Goal: Task Accomplishment & Management: Manage account settings

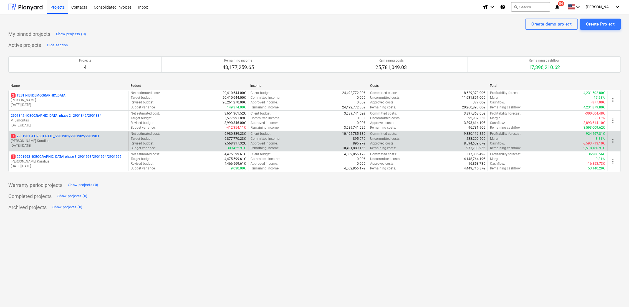
click at [67, 141] on p "[PERSON_NAME] Karalius" at bounding box center [68, 141] width 115 height 5
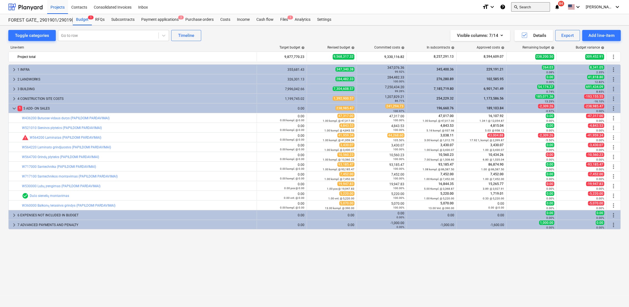
click at [533, 9] on button "search Search" at bounding box center [530, 6] width 39 height 9
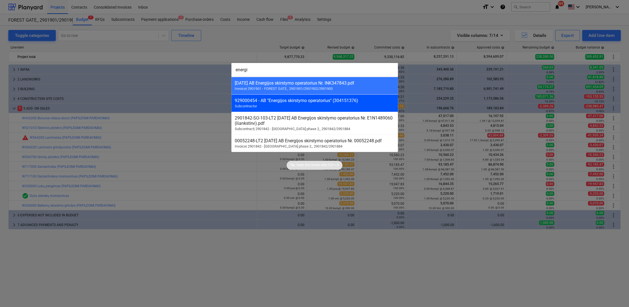
type input "energi"
click at [347, 102] on div "929000454 - AB "Energijos skirstymo operatorius" (304151376)" at bounding box center [315, 100] width 160 height 5
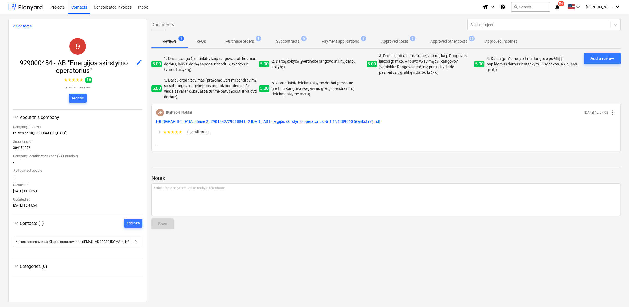
click at [293, 43] on p "Subcontracts" at bounding box center [287, 42] width 23 height 6
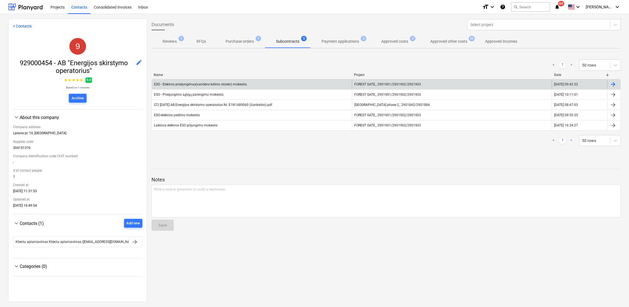
click at [611, 84] on div at bounding box center [613, 84] width 7 height 7
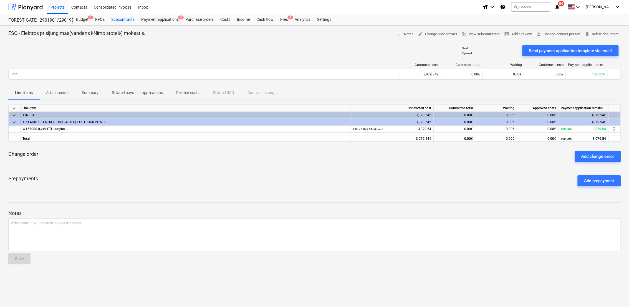
click at [62, 96] on p "Attachments" at bounding box center [57, 93] width 22 height 6
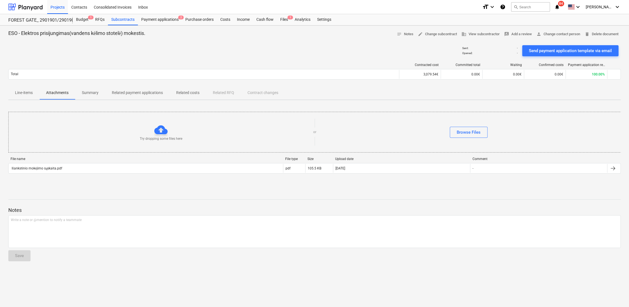
click at [153, 129] on div "Try dropping some files here" at bounding box center [161, 132] width 305 height 18
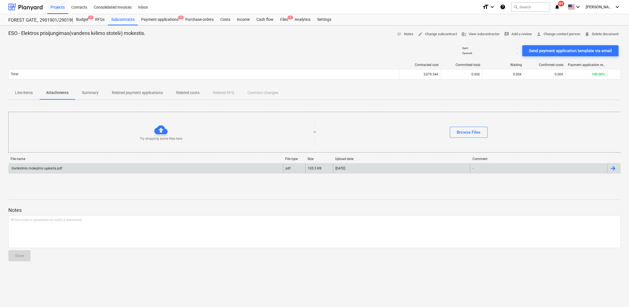
click at [377, 173] on div "Išankstinio mokėjimo sąskaita.pdf pdf 105.5 KB [DATE] -" at bounding box center [314, 168] width 613 height 11
click at [370, 167] on div "[DATE]" at bounding box center [401, 168] width 137 height 9
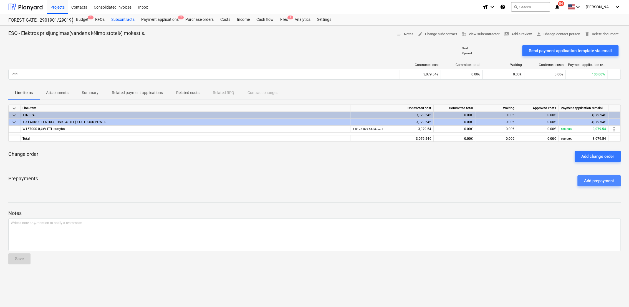
click at [601, 181] on div "Add prepayment" at bounding box center [599, 180] width 30 height 7
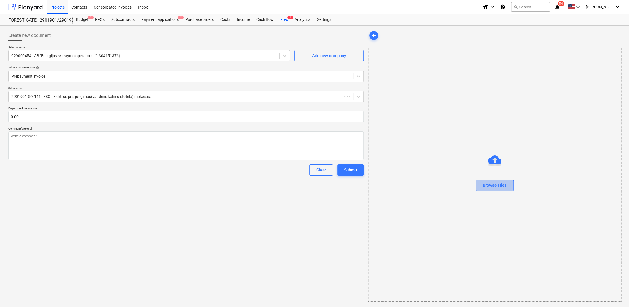
click at [488, 188] on div "Browse Files" at bounding box center [495, 185] width 24 height 7
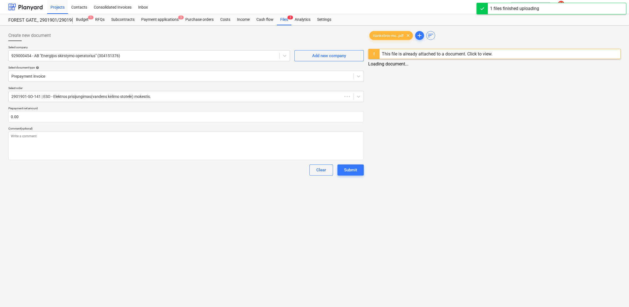
type textarea "x"
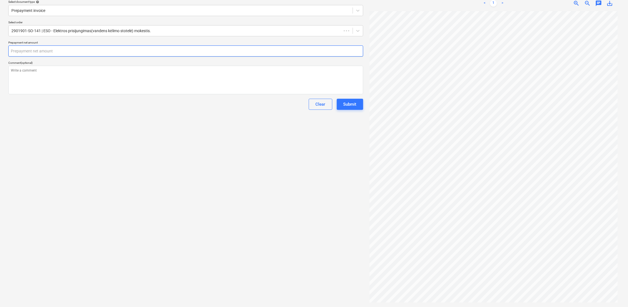
paste input "3,079.54"
type textarea "x"
type input "3,079.54"
click at [14, 50] on input "3,079.54" at bounding box center [185, 51] width 355 height 11
type textarea "x"
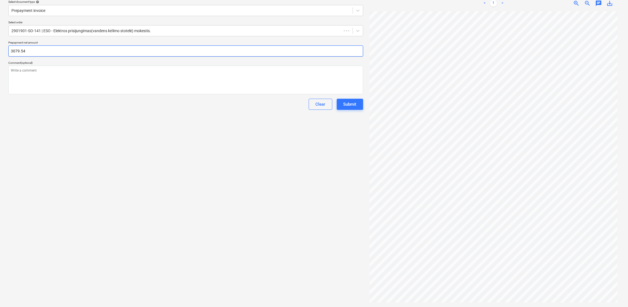
type input "3079.54"
type textarea "x"
type input "3,079.54"
click at [100, 142] on div "Create new document Select company 929000454 - AB "Energijos skirstymo operator…" at bounding box center [185, 133] width 359 height 343
click at [349, 106] on div "Submit" at bounding box center [349, 104] width 13 height 7
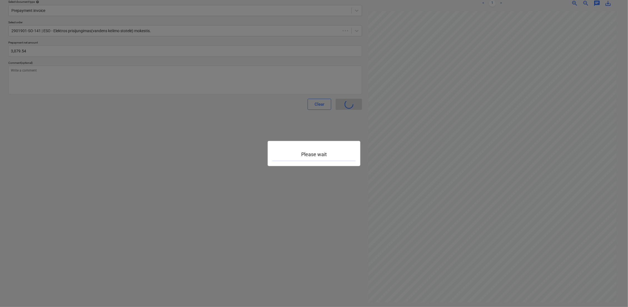
type textarea "x"
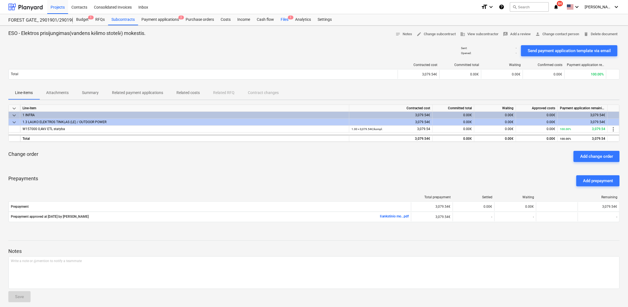
click at [282, 19] on div "Files 1" at bounding box center [284, 19] width 14 height 11
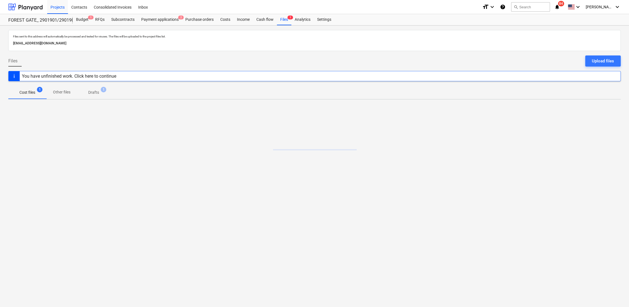
click at [93, 91] on p "Drafts" at bounding box center [93, 93] width 11 height 6
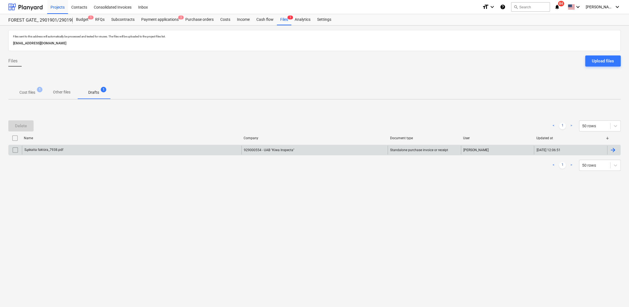
click at [615, 147] on div at bounding box center [613, 150] width 7 height 7
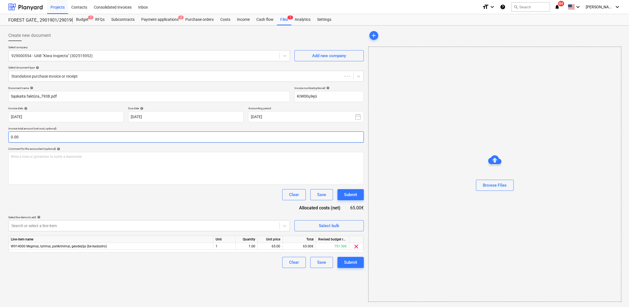
type input "KIW00ų9ęū"
click at [51, 137] on input "text" at bounding box center [186, 137] width 356 height 11
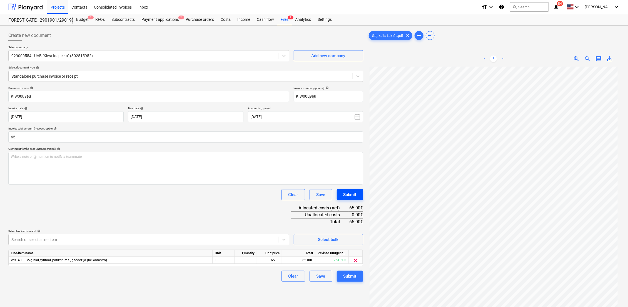
type input "65.00"
click at [356, 197] on button "Submit" at bounding box center [350, 194] width 26 height 11
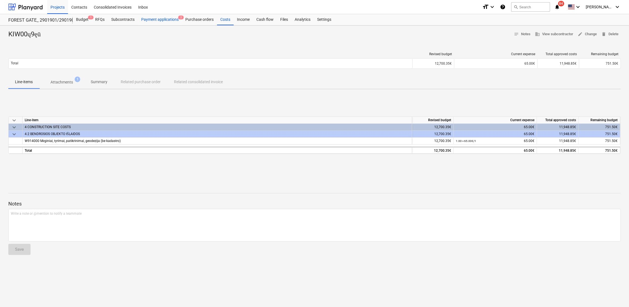
click at [157, 19] on div "Payment applications 2" at bounding box center [160, 19] width 44 height 11
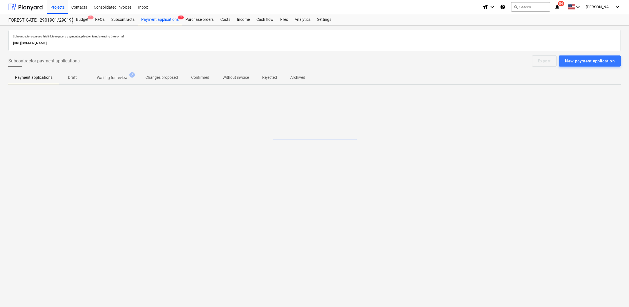
click at [117, 79] on p "Waiting for review" at bounding box center [112, 78] width 31 height 6
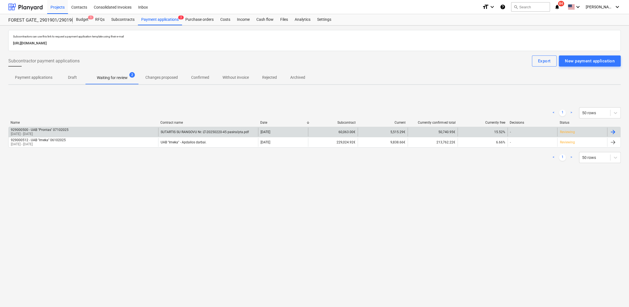
click at [613, 131] on div at bounding box center [613, 132] width 7 height 7
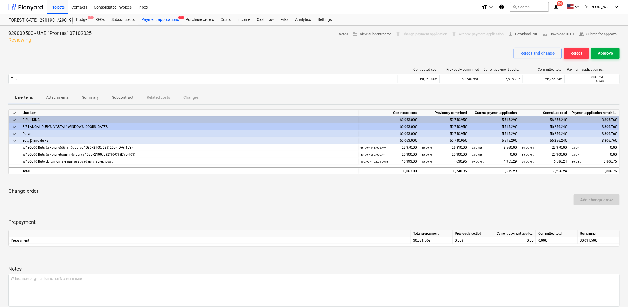
click at [613, 56] on button "Approve" at bounding box center [605, 53] width 29 height 11
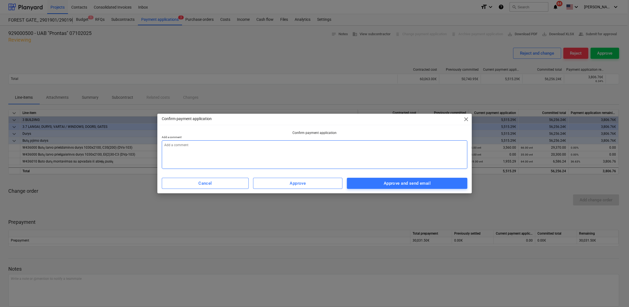
click at [227, 147] on textarea at bounding box center [315, 154] width 306 height 29
type textarea "x"
type textarea "1"
type textarea "x"
type textarea "10"
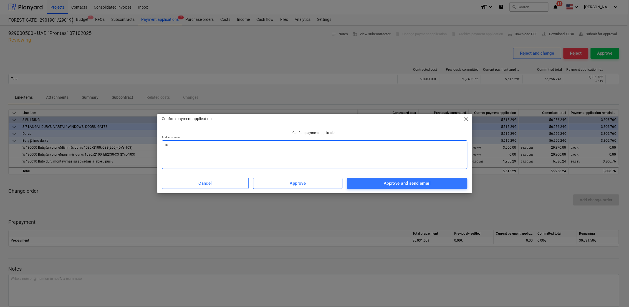
type textarea "x"
type textarea "10"
type textarea "x"
type textarea "10 m"
type textarea "x"
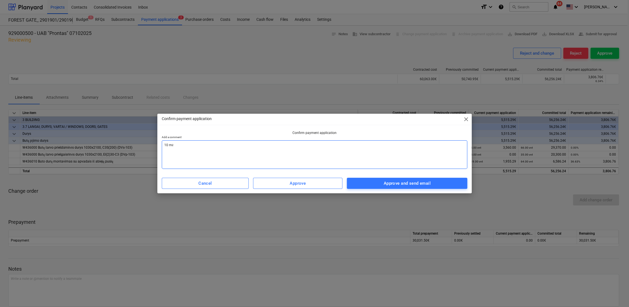
type textarea "10 mėm"
type textarea "x"
type textarea "10 mėmn"
type textarea "x"
type textarea "10 mėm"
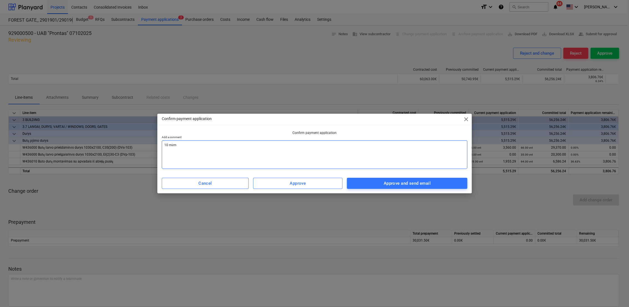
type textarea "x"
type textarea "10 mė"
type textarea "x"
type textarea "10 mėn"
type textarea "x"
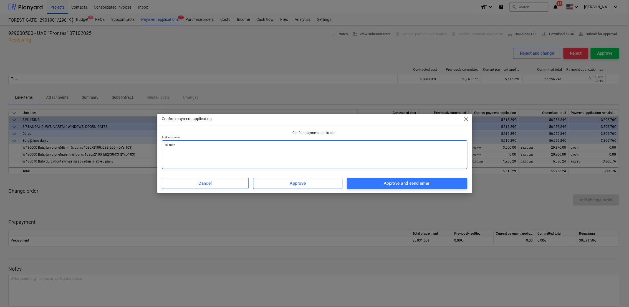
type textarea "10 mėn"
type textarea "x"
type textarea "10 mėn a"
type textarea "x"
type textarea "10 mėn ak"
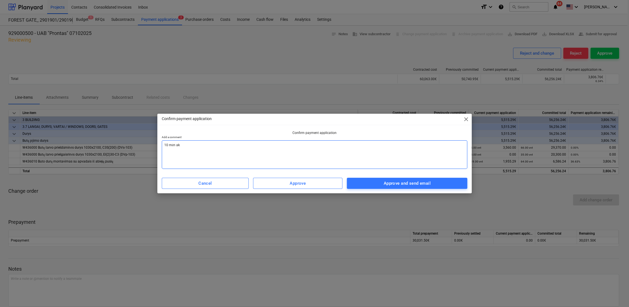
type textarea "x"
type textarea "10 mėn akt"
type textarea "x"
type textarea "10 mėn akta"
type textarea "x"
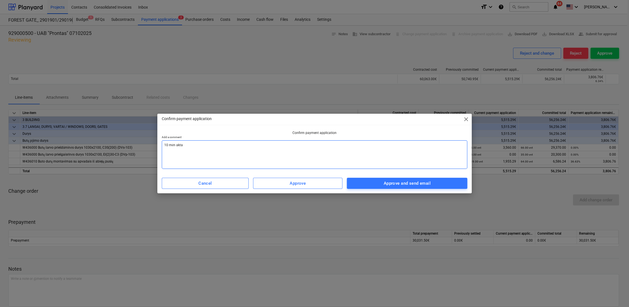
type textarea "10 mėn aktas"
type textarea "x"
type textarea "10 mėn aktas"
type textarea "x"
type textarea "10 mėn aktas s"
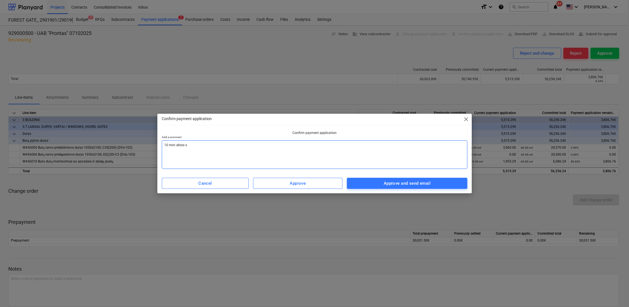
type textarea "x"
type textarea "10 mėn aktas su"
type textarea "x"
type textarea "10 mėn aktas sud"
type textarea "x"
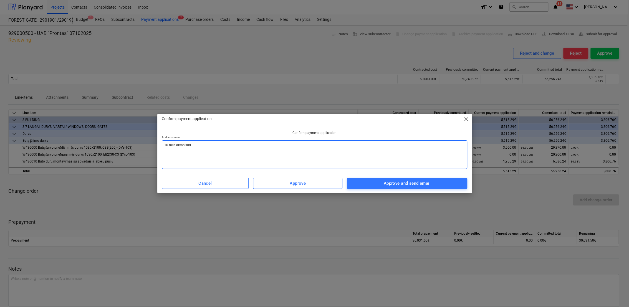
type textarea "10 mėn aktas sude"
type textarea "x"
type textarea "10 mėn aktas suder"
type textarea "x"
type textarea "10 mėn aktas suderi"
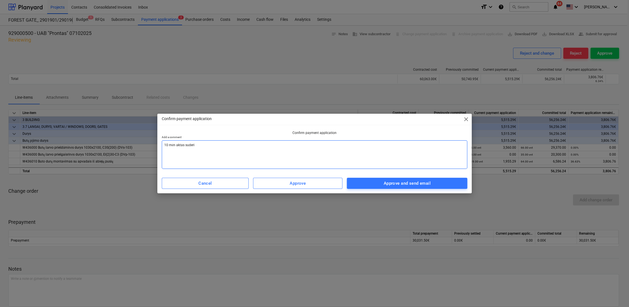
type textarea "x"
type textarea "10 mėn aktas suderin"
type textarea "x"
type textarea "10 mėn aktas suderint"
type textarea "x"
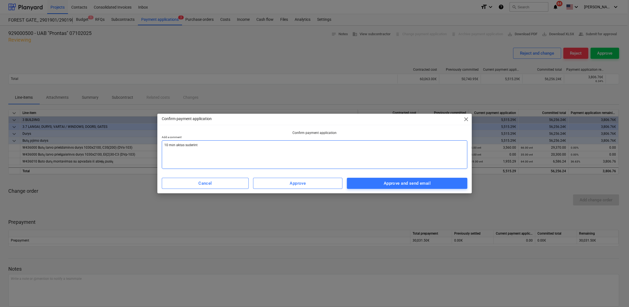
type textarea "10 mėn aktas suderinta"
type textarea "x"
type textarea "10 mėn aktas suderintas"
type textarea "x"
type textarea "10 mėn aktas suderintas,"
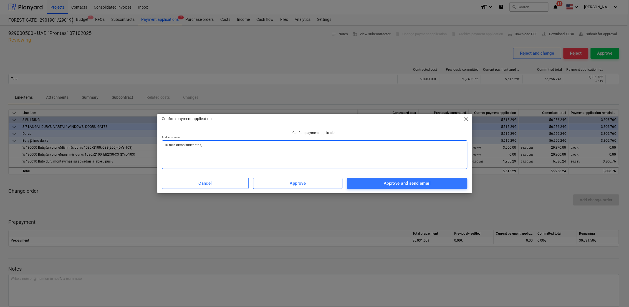
type textarea "x"
type textarea "10 mėn aktas suderintas,"
type textarea "x"
type textarea "10 mėn aktas suderintas, p"
type textarea "x"
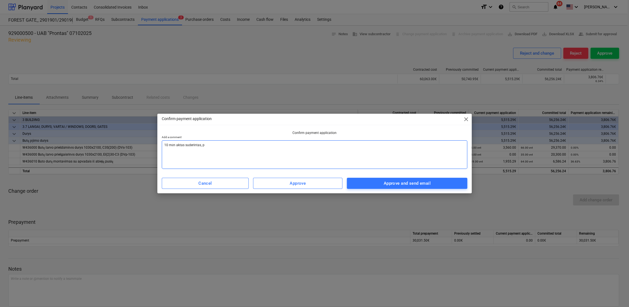
type textarea "10 mėn aktas suderintas, [GEOGRAPHIC_DATA]"
type textarea "x"
type textarea "10 mėn aktas suderintas, pat"
type textarea "x"
type textarea "10 mėn aktas suderintas, pate"
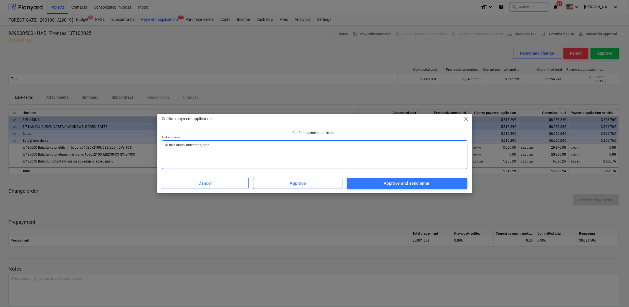
type textarea "x"
type textarea "10 mėn aktas suderintas, patei"
type textarea "x"
type textarea "10 mėn aktas suderintas, [GEOGRAPHIC_DATA]"
type textarea "x"
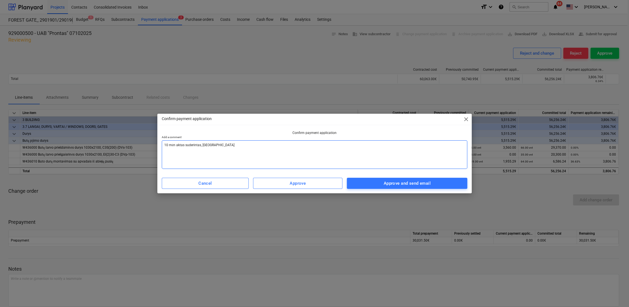
type textarea "10 mėn aktas suderintas, pateiki"
type textarea "x"
type textarea "10 mėn aktas suderintas, pateikit"
type textarea "x"
type textarea "10 mėn aktas suderintas, pateikite"
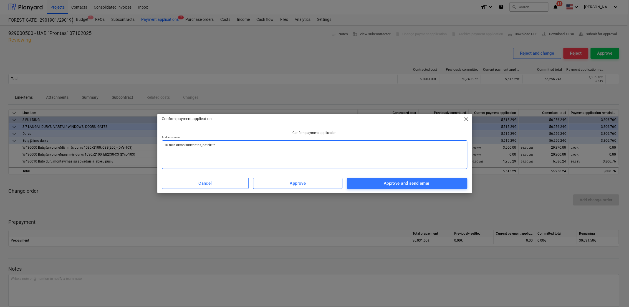
type textarea "x"
type textarea "10 mėn aktas suderintas, pateikite"
type textarea "x"
type textarea "10 mėn aktas suderintas, pateikite a"
type textarea "x"
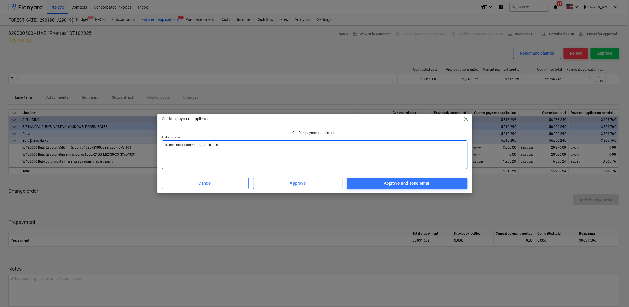
type textarea "10 mėn aktas suderintas, pateikite ak"
type textarea "x"
type textarea "10 mėn aktas suderintas, pateikite a"
type textarea "x"
type textarea "10 mėn aktas suderintas, pateikite"
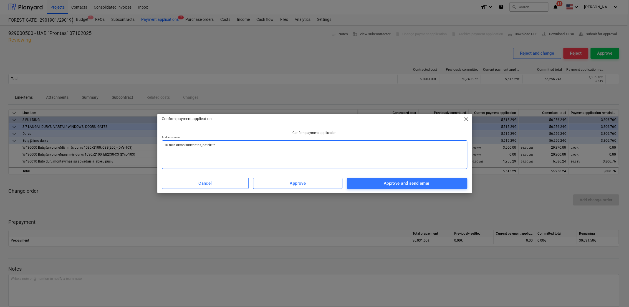
type textarea "x"
type textarea "10 mėn aktas suderintas, pateikite s"
type textarea "x"
type textarea "10 mėn aktas suderintas, pateikite są"
type textarea "x"
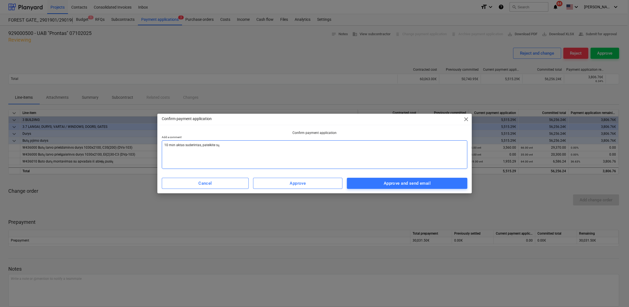
type textarea "10 mėn aktas suderintas, pateikite sąs"
type textarea "x"
type textarea "10 mėn aktas suderintas, pateikite sąsk"
type textarea "x"
type textarea "10 mėn aktas suderintas, pateikite sąska"
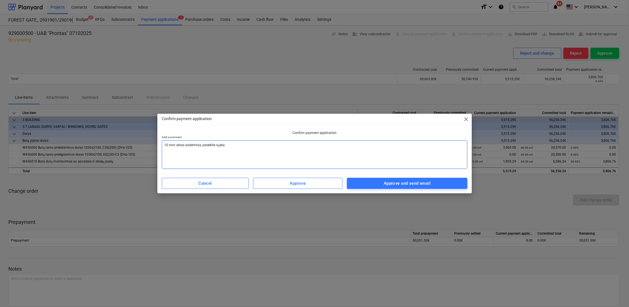
type textarea "x"
type textarea "10 mėn aktas suderintas, pateikite sąskai"
type textarea "x"
type textarea "10 mėn aktas suderintas, pateikite sąskait"
type textarea "x"
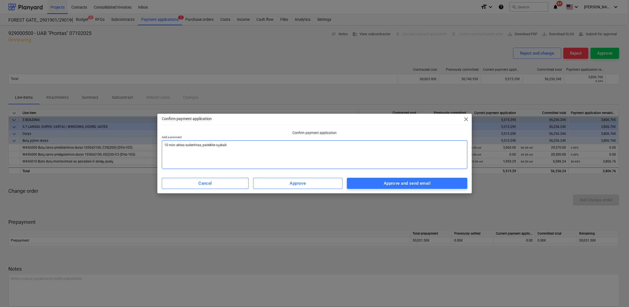
type textarea "10 mėn aktas suderintas, pateikite sąskaitą"
type textarea "x"
type textarea "10 mėn aktas suderintas, pateikite sąskaitą."
click at [428, 180] on div "Approve and send email" at bounding box center [407, 183] width 47 height 7
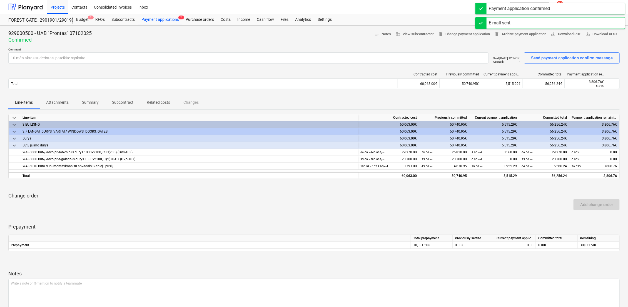
click at [282, 34] on div "929000500 - UAB "Prontas" 07102025 Confirmed notes Notes business View subcontr…" at bounding box center [313, 36] width 611 height 13
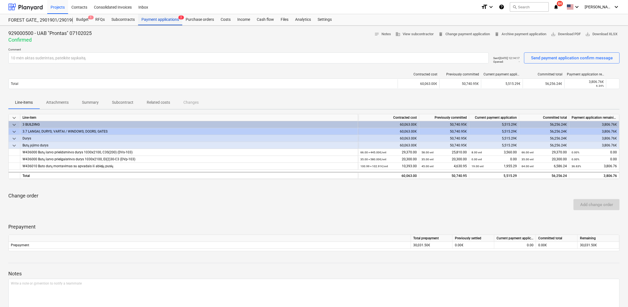
click at [166, 19] on div "Payment applications 2" at bounding box center [160, 19] width 44 height 11
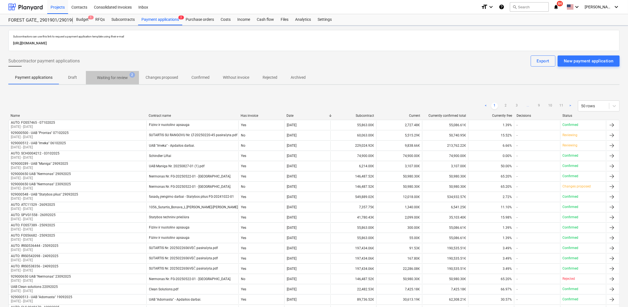
click at [118, 78] on p "Waiting for review" at bounding box center [112, 78] width 31 height 6
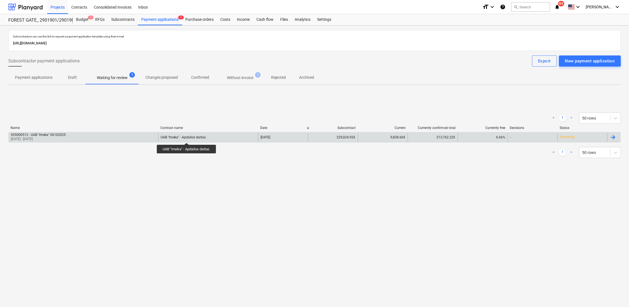
click at [187, 138] on div "UAB "Imeka" - Apdailos darbai." at bounding box center [184, 137] width 46 height 4
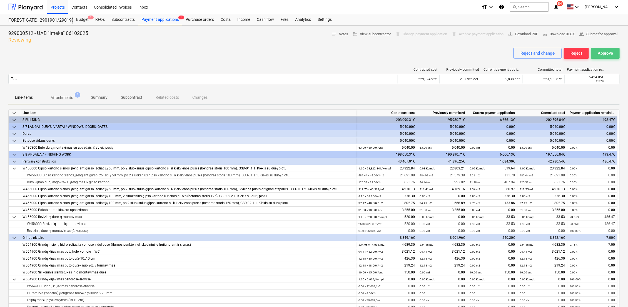
click at [606, 54] on div "Approve" at bounding box center [604, 53] width 15 height 7
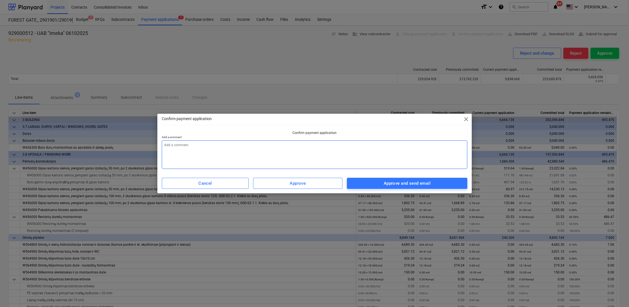
click at [272, 143] on textarea at bounding box center [315, 154] width 306 height 29
type textarea "x"
type textarea "1"
type textarea "x"
type textarea "10"
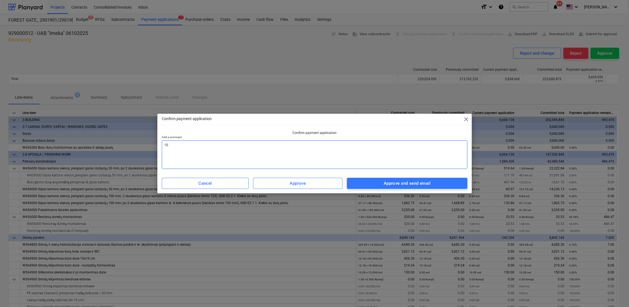
type textarea "x"
type textarea "10"
type textarea "x"
type textarea "10 m"
type textarea "x"
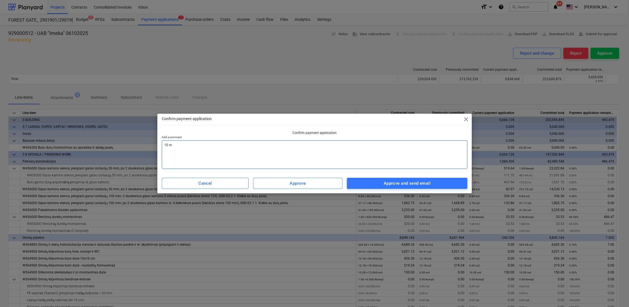
type textarea "10 mė"
type textarea "x"
type textarea "10 mėn"
type textarea "x"
type textarea "10 mėn"
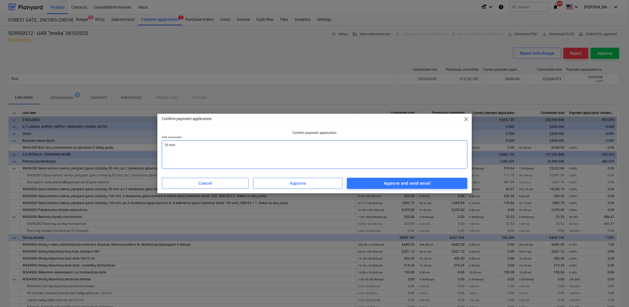
type textarea "x"
type textarea "10 mėn a"
type textarea "x"
type textarea "10 mėn ak"
type textarea "x"
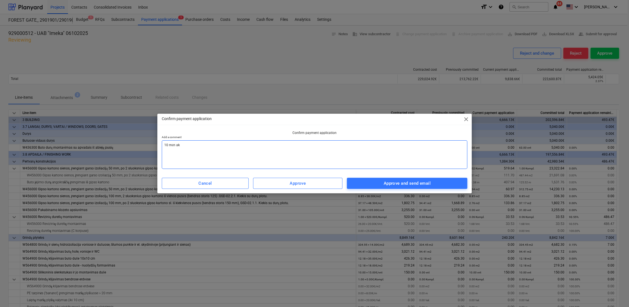
type textarea "10 mėn akr"
type textarea "x"
type textarea "10 mėn ak"
type textarea "x"
type textarea "10 mėn akt"
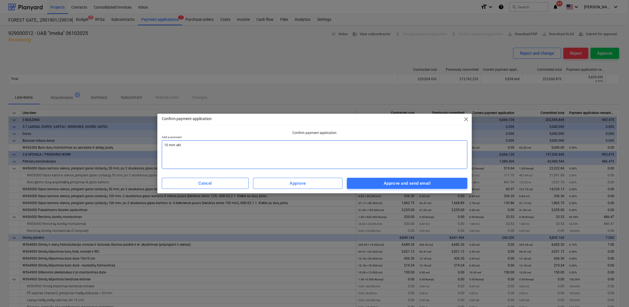
type textarea "x"
type textarea "10 mėn akta"
type textarea "x"
type textarea "10 mėn aktas"
type textarea "x"
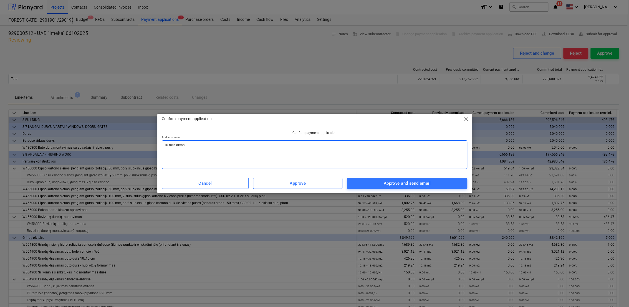
type textarea "10 mėn aktas"
type textarea "x"
type textarea "10 mėn aktas s"
type textarea "x"
type textarea "10 mėn aktas su"
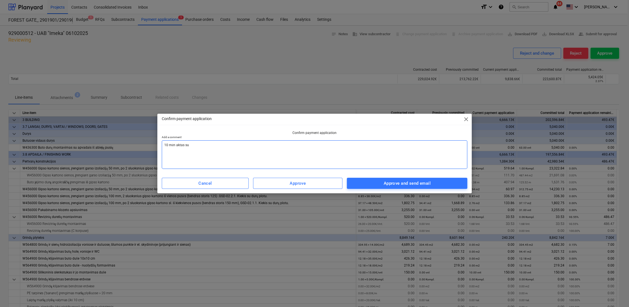
type textarea "x"
type textarea "10 mėn aktas sud"
type textarea "x"
type textarea "10 mėn aktas sude"
type textarea "x"
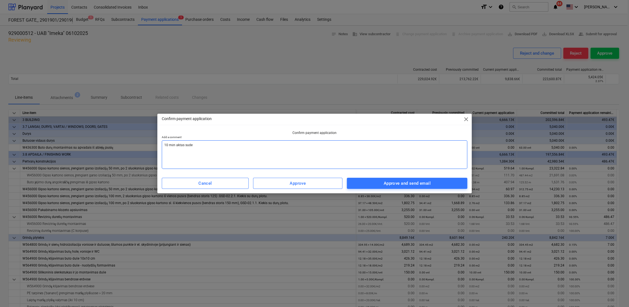
type textarea "10 mėn aktas suder"
type textarea "x"
type textarea "10 mėn aktas suderi"
type textarea "x"
type textarea "10 mėn aktas suderin"
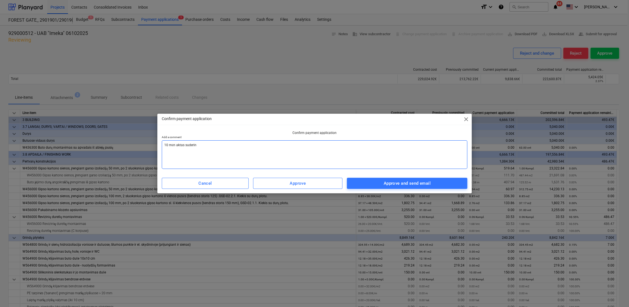
type textarea "x"
type textarea "10 mėn aktas suderint"
type textarea "x"
type textarea "10 mėn aktas suderinta"
type textarea "x"
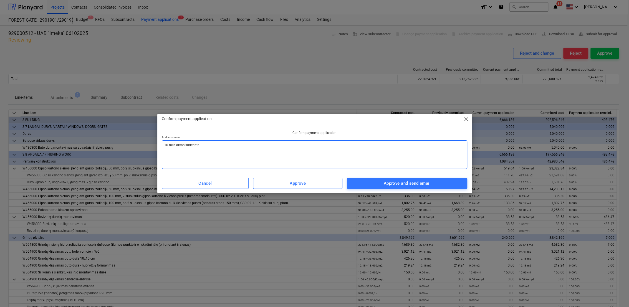
type textarea "10 mėn aktas suderintas"
type textarea "x"
type textarea "10 mėn aktas suderintas,"
type textarea "x"
type textarea "10 mėn aktas suderintas,"
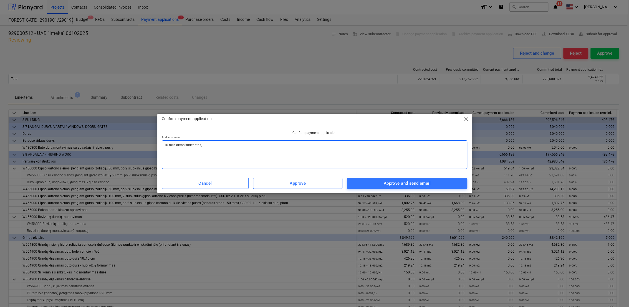
type textarea "x"
type textarea "10 mėn aktas suderintas, p"
type textarea "x"
type textarea "10 mėn aktas suderintas, [GEOGRAPHIC_DATA]"
type textarea "x"
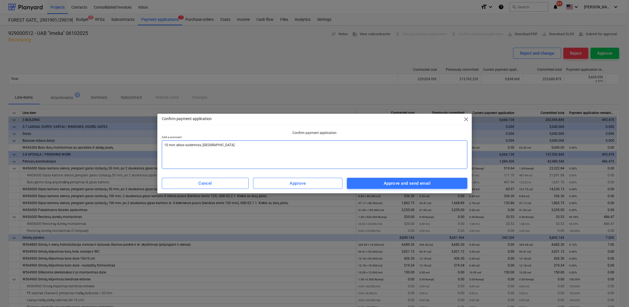
type textarea "10 mėn aktas suderintas, pat"
type textarea "x"
type textarea "10 mėn aktas suderintas, pate"
type textarea "x"
type textarea "10 mėn aktas suderintas, patei"
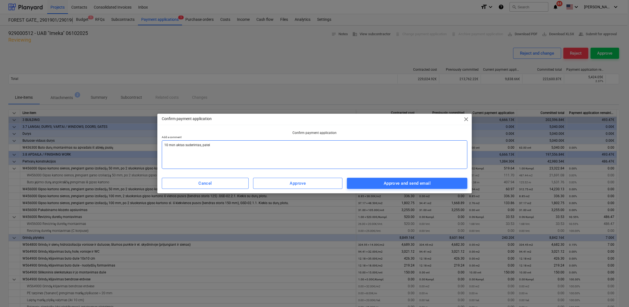
type textarea "x"
type textarea "10 mėn aktas suderintas, [GEOGRAPHIC_DATA]"
type textarea "x"
type textarea "10 mėn aktas suderintas, pateikt"
type textarea "x"
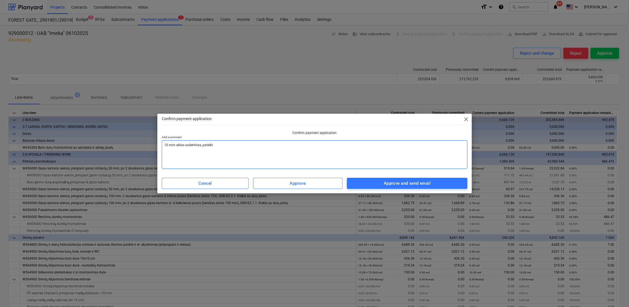
type textarea "10 mėn aktas suderintas, pateiktę"
type textarea "x"
type textarea "10 mėn aktas suderintas, pateiktę"
type textarea "x"
type textarea "10 mėn aktas suderintas, pateiktę są"
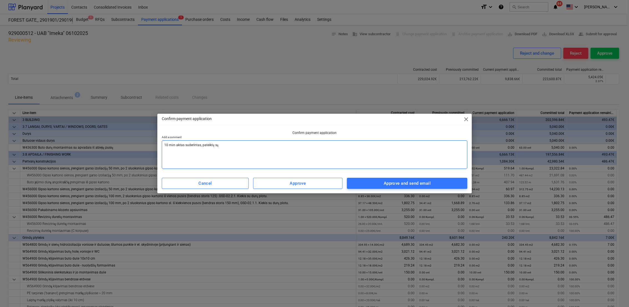
type textarea "x"
type textarea "10 mėn aktas suderintas, pateiktę sąs"
type textarea "x"
type textarea "10 mėn aktas suderintas, pateiktę sąsk"
type textarea "x"
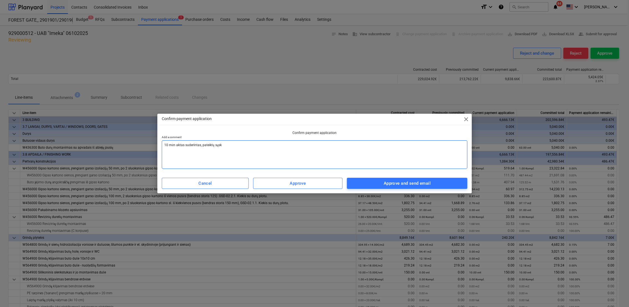
type textarea "10 mėn aktas suderintas, pateiktę sąska"
type textarea "x"
type textarea "10 mėn aktas suderintas, pateiktę sąskai"
type textarea "x"
type textarea "10 mėn aktas suderintas, pateiktę sąskait"
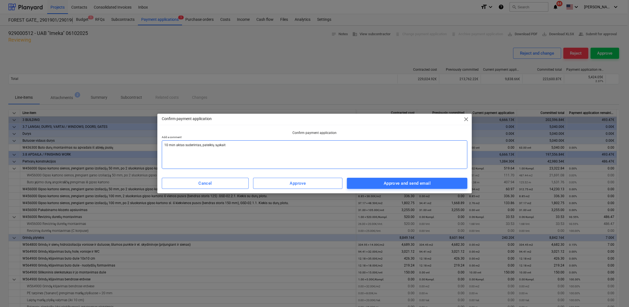
type textarea "x"
type textarea "10 mėn aktas suderintas, pateiktę sąskaitą"
click at [426, 180] on div "Approve and send email" at bounding box center [407, 183] width 47 height 7
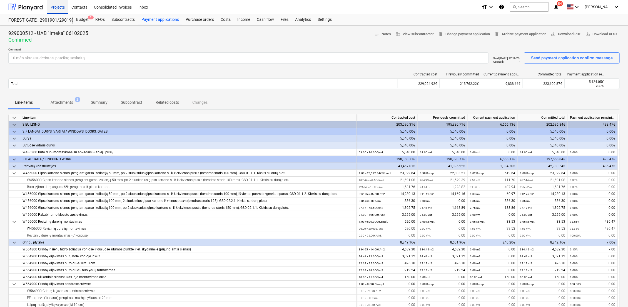
click at [54, 8] on div "Projects" at bounding box center [57, 7] width 21 height 14
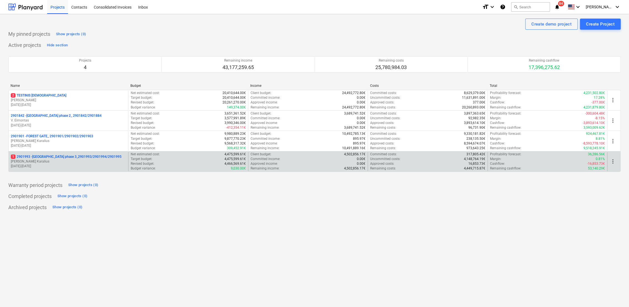
click at [40, 158] on p "1 2901993 - [GEOGRAPHIC_DATA] phase 3_2901993/2901994/2901995" at bounding box center [66, 157] width 111 height 5
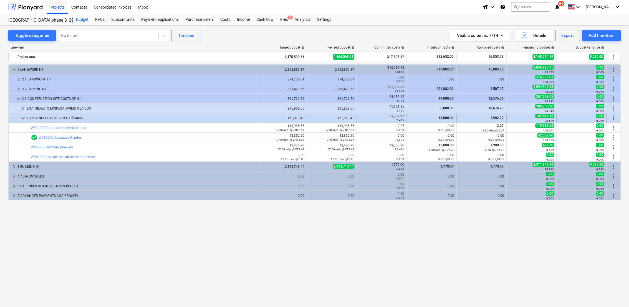
click at [24, 120] on span "keyboard_arrow_down" at bounding box center [23, 118] width 7 height 7
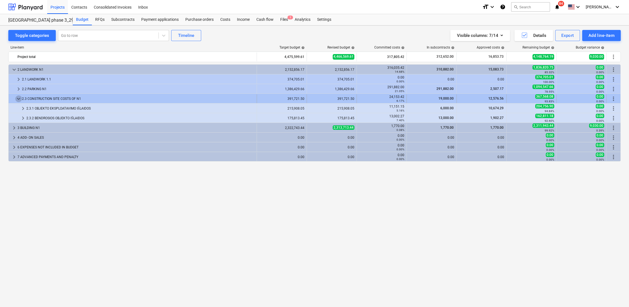
click at [19, 99] on span "keyboard_arrow_down" at bounding box center [18, 99] width 7 height 7
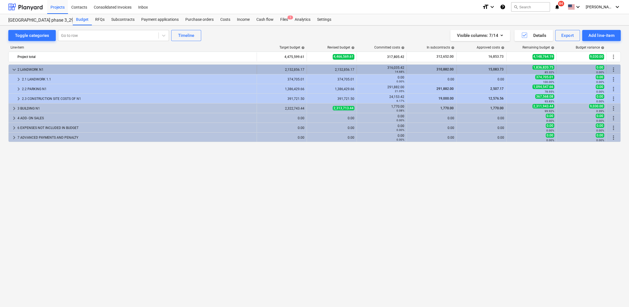
click at [13, 69] on span "keyboard_arrow_down" at bounding box center [14, 69] width 7 height 7
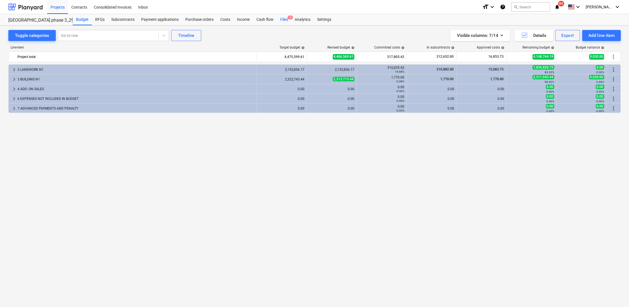
click at [286, 20] on div "Files 1" at bounding box center [284, 19] width 14 height 11
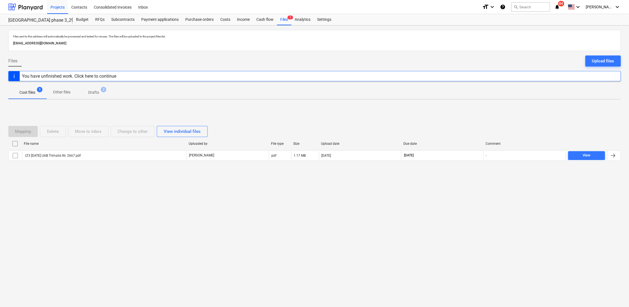
click at [96, 90] on p "Drafts" at bounding box center [93, 93] width 11 height 6
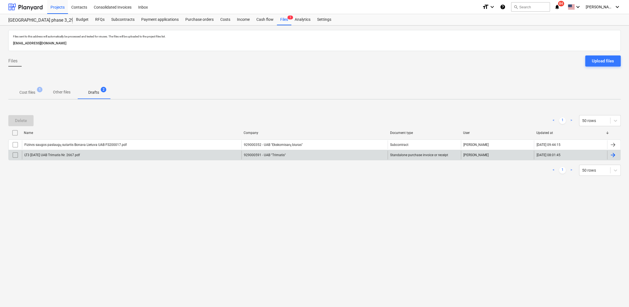
click at [615, 154] on div at bounding box center [613, 155] width 7 height 7
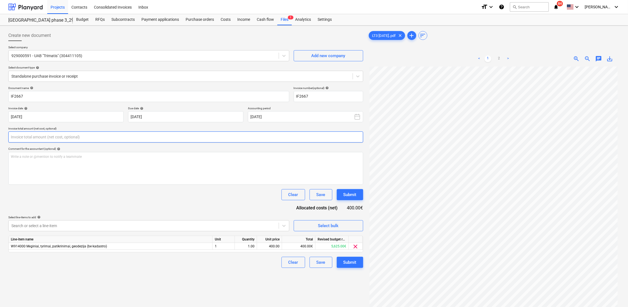
click at [114, 139] on input "text" at bounding box center [185, 137] width 355 height 11
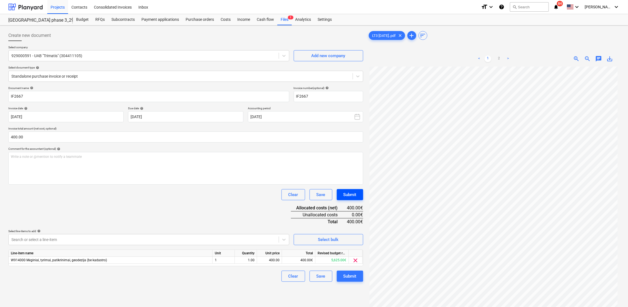
click at [354, 196] on div "Submit" at bounding box center [349, 194] width 13 height 7
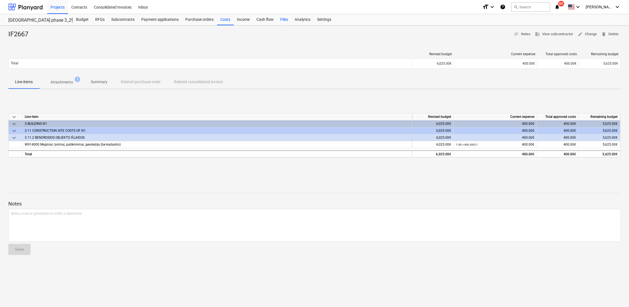
click at [279, 21] on div "Files" at bounding box center [284, 19] width 14 height 11
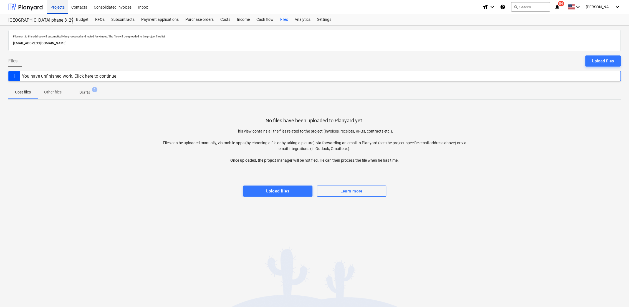
click at [61, 6] on div "Projects" at bounding box center [57, 7] width 21 height 14
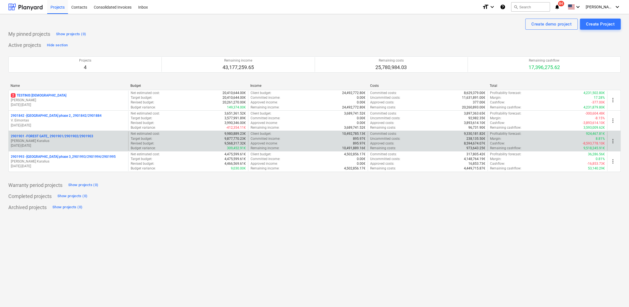
click at [53, 143] on p "[PERSON_NAME] Karalius" at bounding box center [68, 141] width 115 height 5
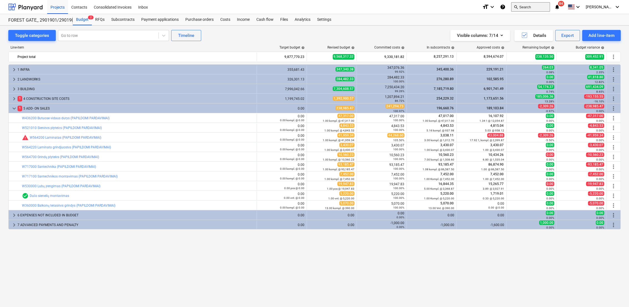
drag, startPoint x: 535, startPoint y: 9, endPoint x: 530, endPoint y: 9, distance: 5.0
click at [530, 9] on button "search Search" at bounding box center [530, 6] width 39 height 9
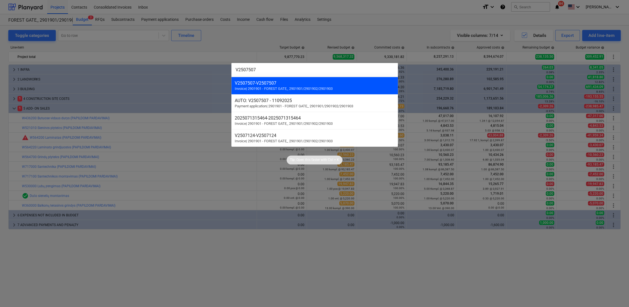
click at [249, 82] on div "V2507507 - V2507507" at bounding box center [315, 83] width 160 height 5
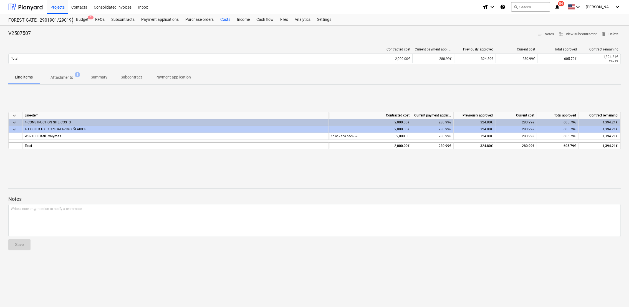
click at [618, 34] on span "delete Delete" at bounding box center [610, 34] width 17 height 6
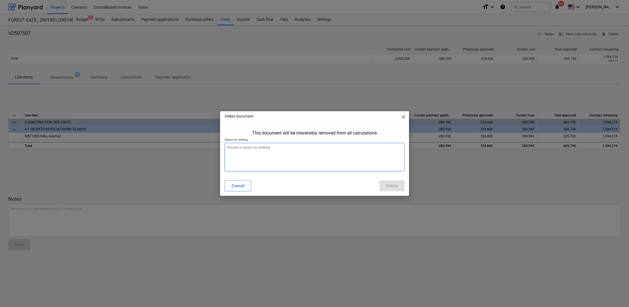
click at [334, 145] on textarea at bounding box center [315, 157] width 180 height 29
click at [401, 184] on button "Delete" at bounding box center [392, 185] width 25 height 11
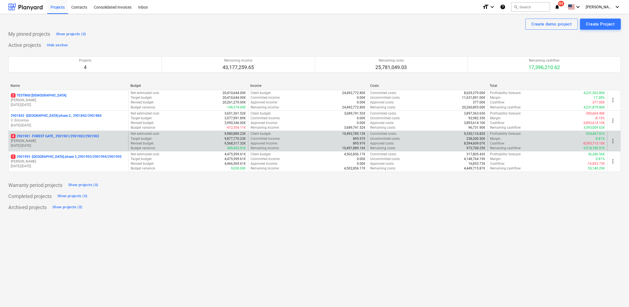
click at [54, 135] on p "4 2901901 - FOREST GATE_ 2901901/2901902/2901903" at bounding box center [55, 136] width 88 height 5
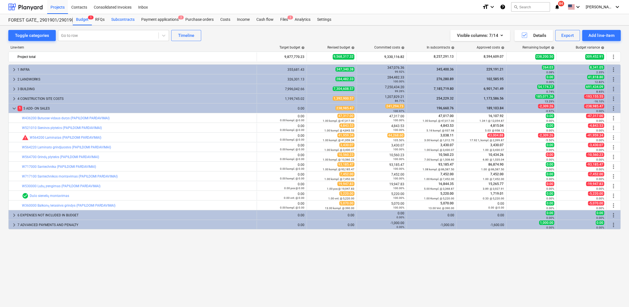
click at [129, 18] on div "Subcontracts" at bounding box center [123, 19] width 30 height 11
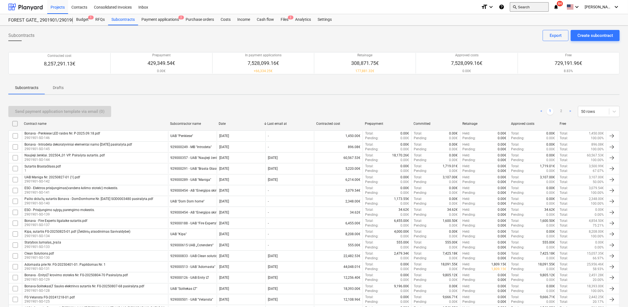
click at [534, 6] on button "search Search" at bounding box center [529, 6] width 39 height 9
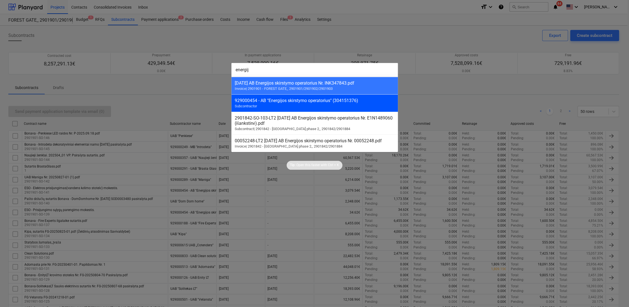
type input "energij"
click at [332, 100] on div "929000454 - AB "Energijos skirstymo operatorius" (304151376)" at bounding box center [315, 100] width 160 height 5
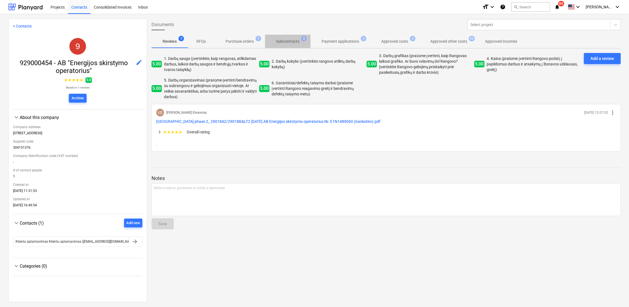
click at [284, 43] on p "Subcontracts" at bounding box center [287, 42] width 23 height 6
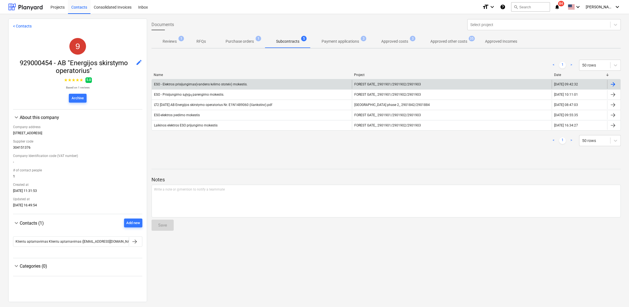
click at [418, 86] on span "FOREST GATE_ 2901901/2901902/2901903" at bounding box center [388, 84] width 67 height 4
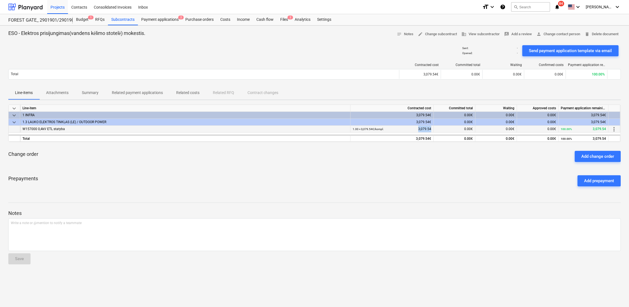
drag, startPoint x: 418, startPoint y: 129, endPoint x: 435, endPoint y: 129, distance: 17.2
click at [0, 0] on div "W157000 0,4kV ETL statyba 1.00 × 3,079.54€ / kompl. 3,079.54 0.00€ 0.00€ 0.00€ …" at bounding box center [0, 0] width 0 height 0
drag, startPoint x: 435, startPoint y: 129, endPoint x: 428, endPoint y: 129, distance: 7.5
copy div "3,079.54"
drag, startPoint x: 264, startPoint y: 176, endPoint x: 268, endPoint y: 170, distance: 7.3
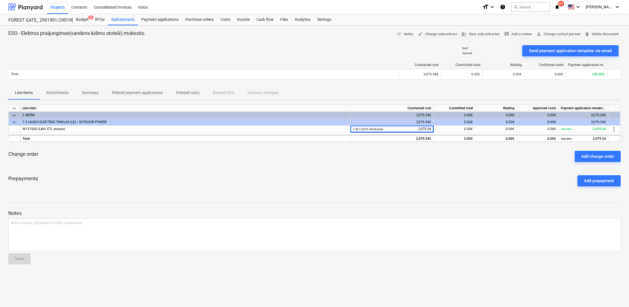
click at [264, 176] on div "Prepayments Add prepayment" at bounding box center [314, 181] width 613 height 20
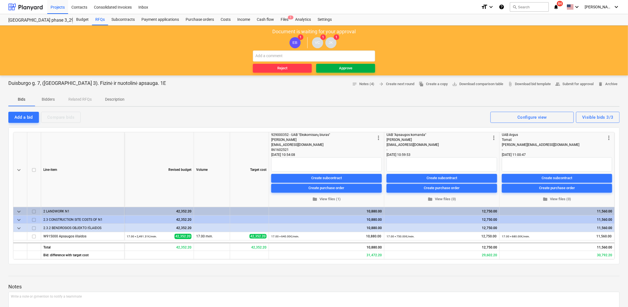
click at [341, 68] on div "Approve" at bounding box center [345, 68] width 13 height 6
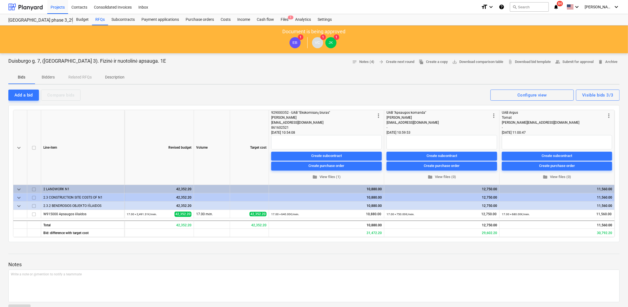
click at [337, 71] on div "Bids Bidders Related RFQs Description" at bounding box center [313, 77] width 611 height 13
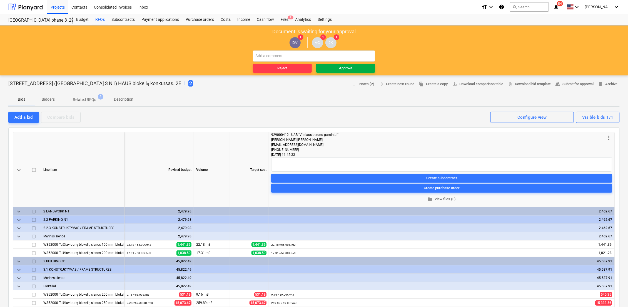
click at [354, 69] on span "Approve" at bounding box center [345, 68] width 54 height 6
